Goal: Check status: Check status

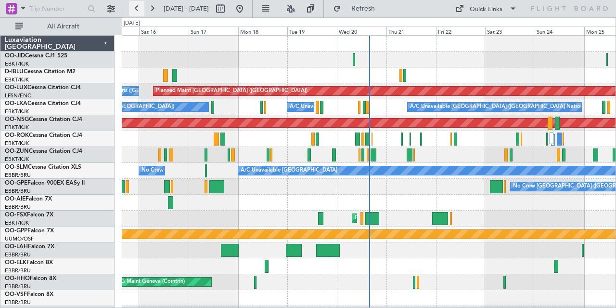
click at [142, 6] on button at bounding box center [136, 8] width 15 height 15
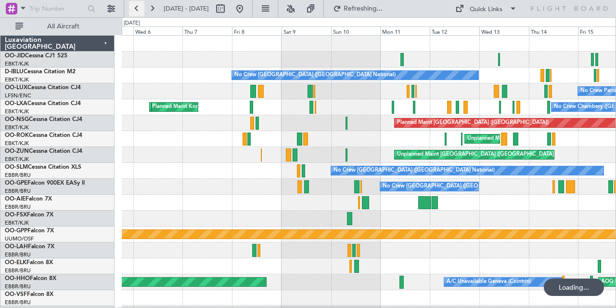
click at [142, 6] on button at bounding box center [136, 8] width 15 height 15
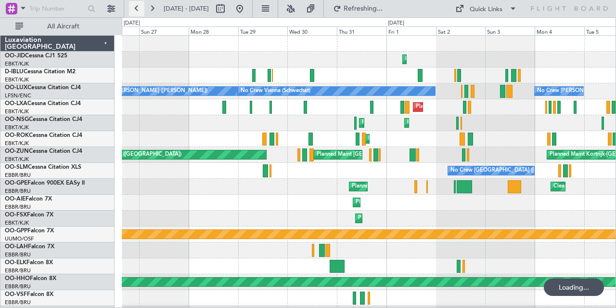
click at [142, 6] on button at bounding box center [136, 8] width 15 height 15
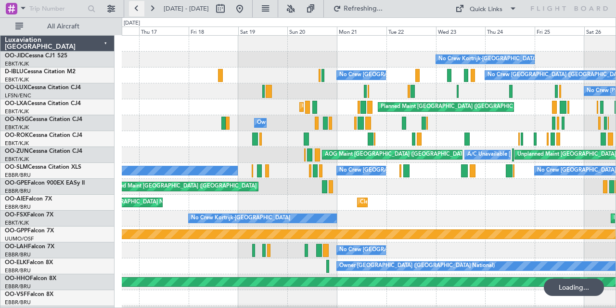
click at [142, 6] on button at bounding box center [136, 8] width 15 height 15
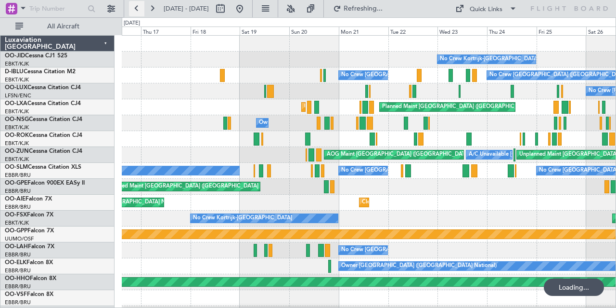
click at [142, 6] on button at bounding box center [136, 8] width 15 height 15
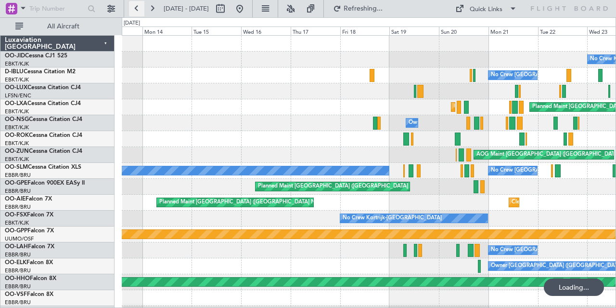
click at [142, 6] on button at bounding box center [136, 8] width 15 height 15
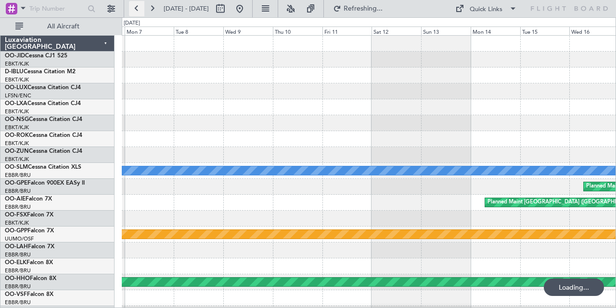
click at [142, 6] on button at bounding box center [136, 8] width 15 height 15
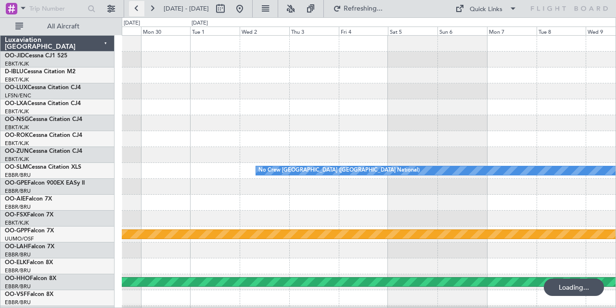
click at [142, 6] on button at bounding box center [136, 8] width 15 height 15
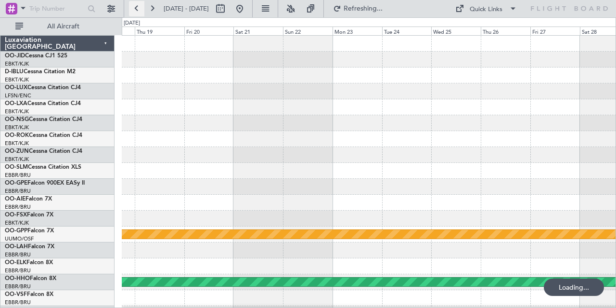
click at [142, 6] on button at bounding box center [136, 8] width 15 height 15
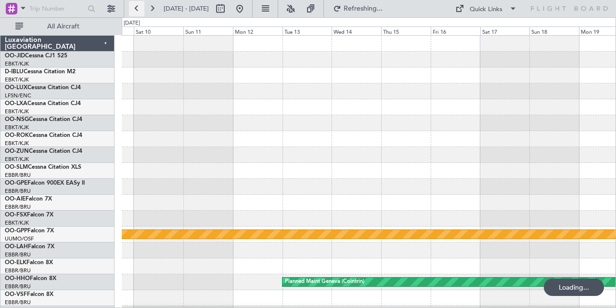
click at [142, 6] on button at bounding box center [136, 8] width 15 height 15
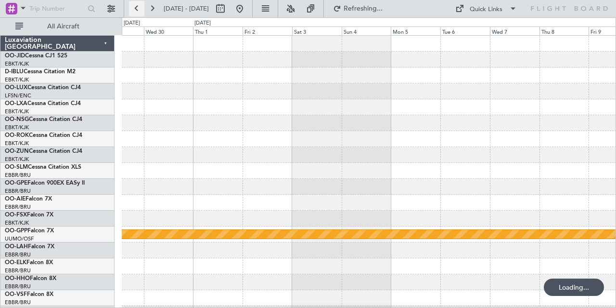
click at [142, 6] on button at bounding box center [136, 8] width 15 height 15
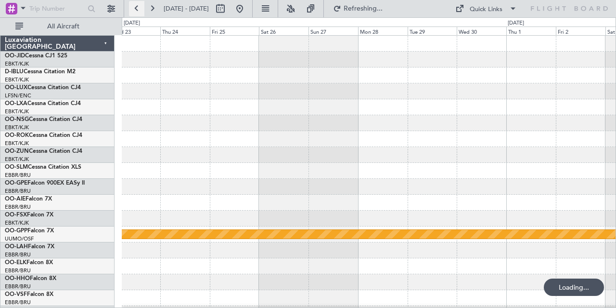
click at [142, 6] on button at bounding box center [136, 8] width 15 height 15
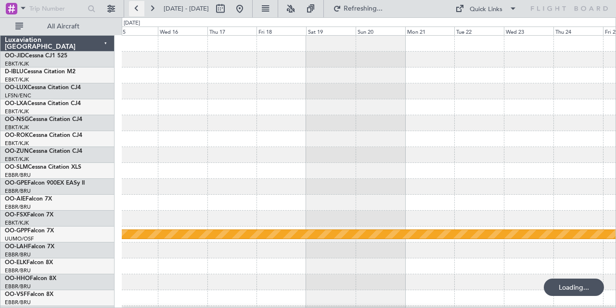
click at [142, 6] on button at bounding box center [136, 8] width 15 height 15
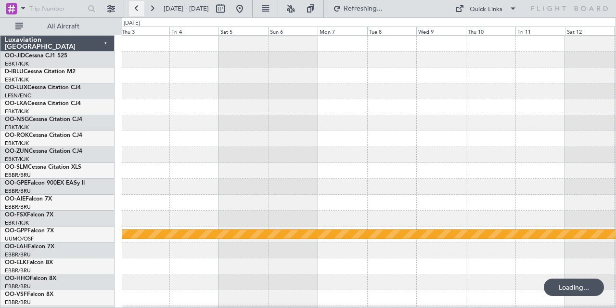
click at [142, 6] on button at bounding box center [136, 8] width 15 height 15
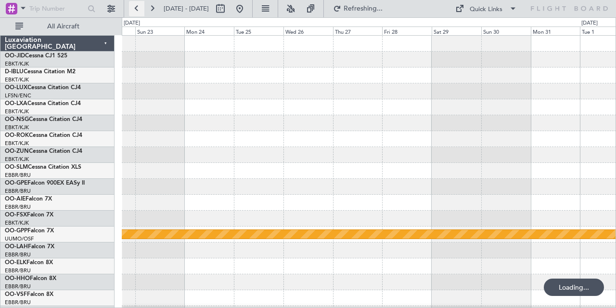
click at [142, 6] on button at bounding box center [136, 8] width 15 height 15
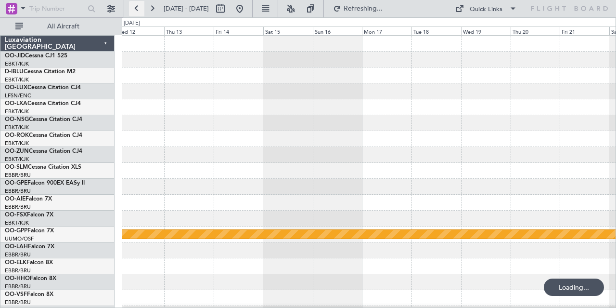
click at [142, 6] on button at bounding box center [136, 8] width 15 height 15
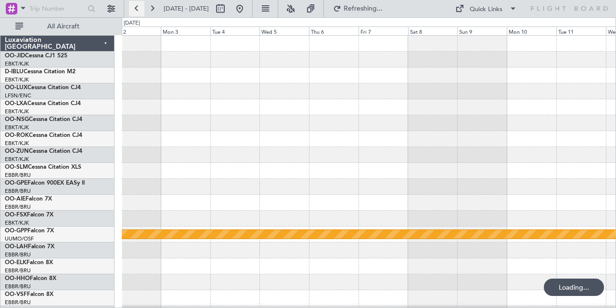
click at [142, 6] on button at bounding box center [136, 8] width 15 height 15
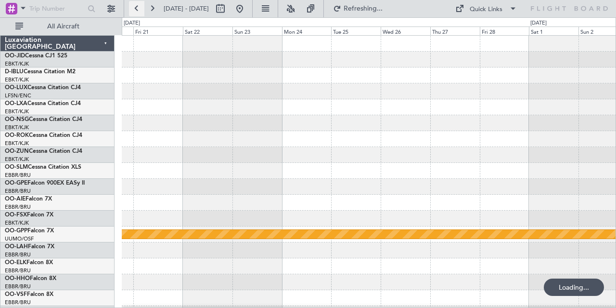
click at [142, 6] on button at bounding box center [136, 8] width 15 height 15
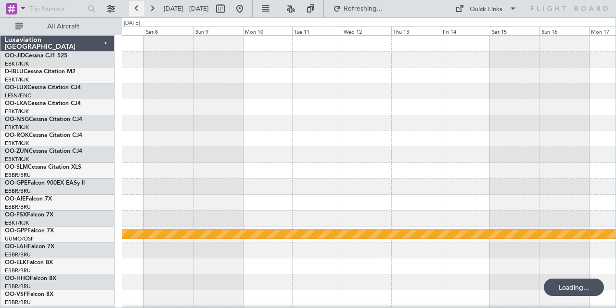
click at [142, 6] on button at bounding box center [136, 8] width 15 height 15
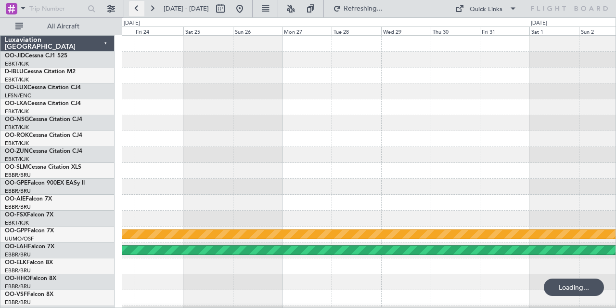
click at [142, 6] on button at bounding box center [136, 8] width 15 height 15
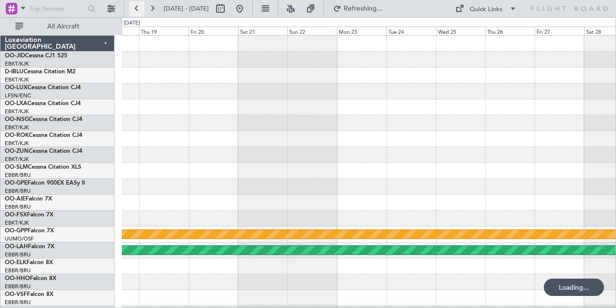
click at [142, 6] on button at bounding box center [136, 8] width 15 height 15
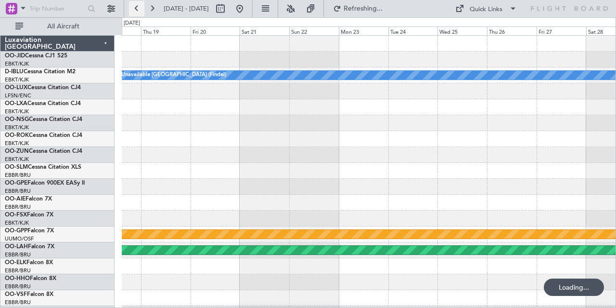
click at [142, 6] on button at bounding box center [136, 8] width 15 height 15
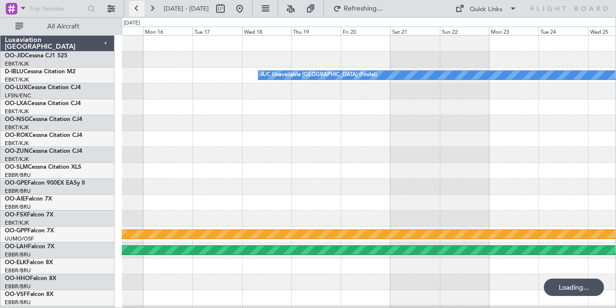
click at [142, 6] on button at bounding box center [136, 8] width 15 height 15
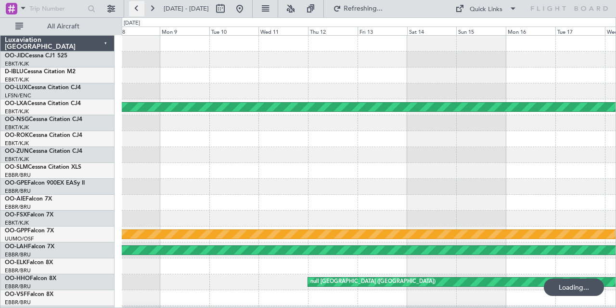
click at [142, 6] on button at bounding box center [136, 8] width 15 height 15
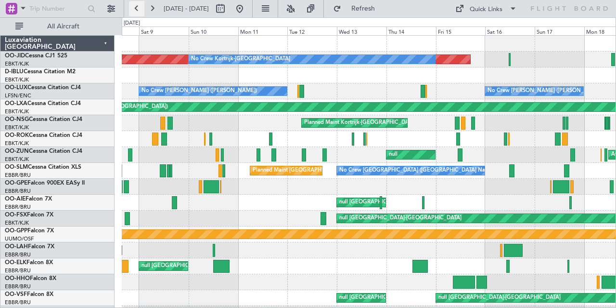
click at [137, 10] on button at bounding box center [136, 8] width 15 height 15
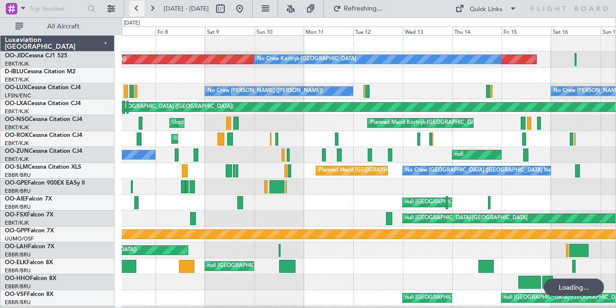
click at [137, 10] on button at bounding box center [136, 8] width 15 height 15
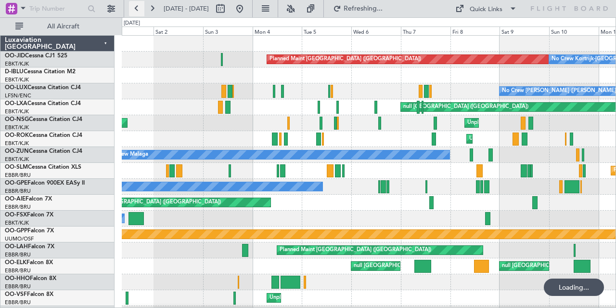
click at [137, 10] on button at bounding box center [136, 8] width 15 height 15
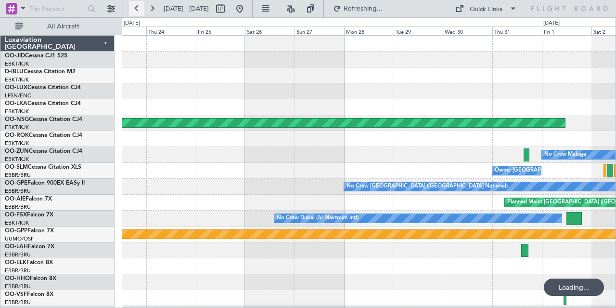
click at [137, 10] on button at bounding box center [136, 8] width 15 height 15
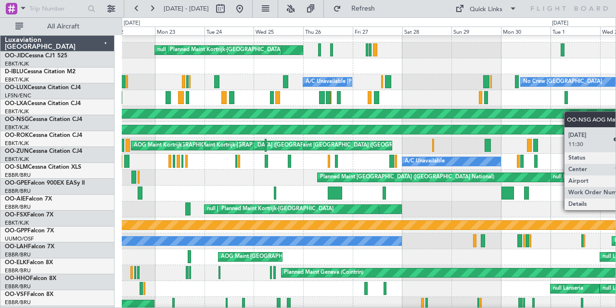
scroll to position [6, 0]
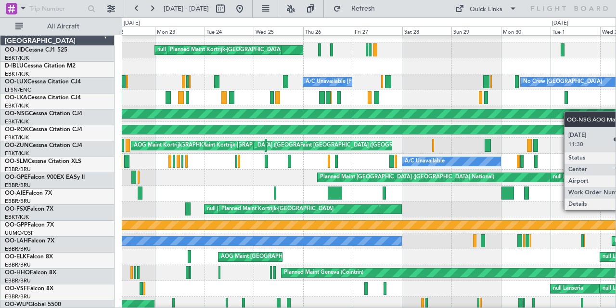
click at [616, 114] on div "null [GEOGRAPHIC_DATA]-[GEOGRAPHIC_DATA] Planned Maint [GEOGRAPHIC_DATA]-[GEOGR…" at bounding box center [308, 162] width 616 height 290
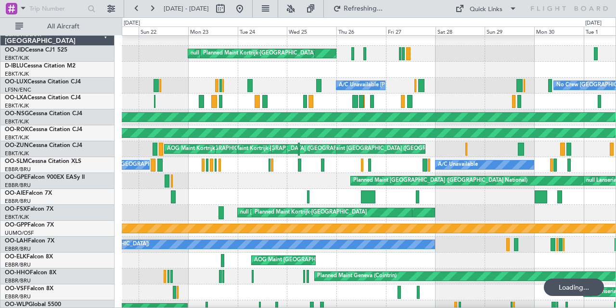
scroll to position [0, 0]
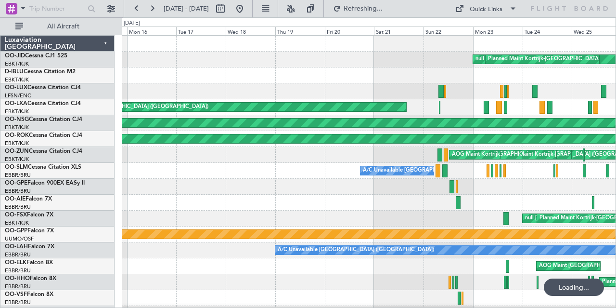
click at [500, 114] on div "null [GEOGRAPHIC_DATA]-[GEOGRAPHIC_DATA] Planned Maint [GEOGRAPHIC_DATA]-[GEOGR…" at bounding box center [369, 219] width 495 height 366
